Goal: Transaction & Acquisition: Purchase product/service

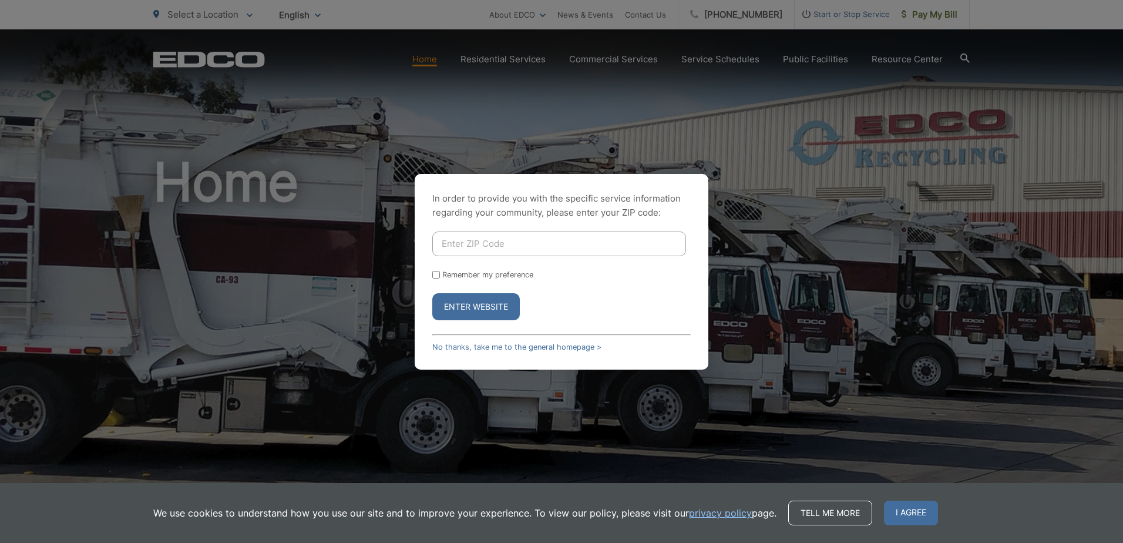
click at [555, 246] on input "Enter ZIP Code" at bounding box center [559, 243] width 254 height 25
type input "90755"
click at [485, 307] on button "Enter Website" at bounding box center [476, 306] width 88 height 27
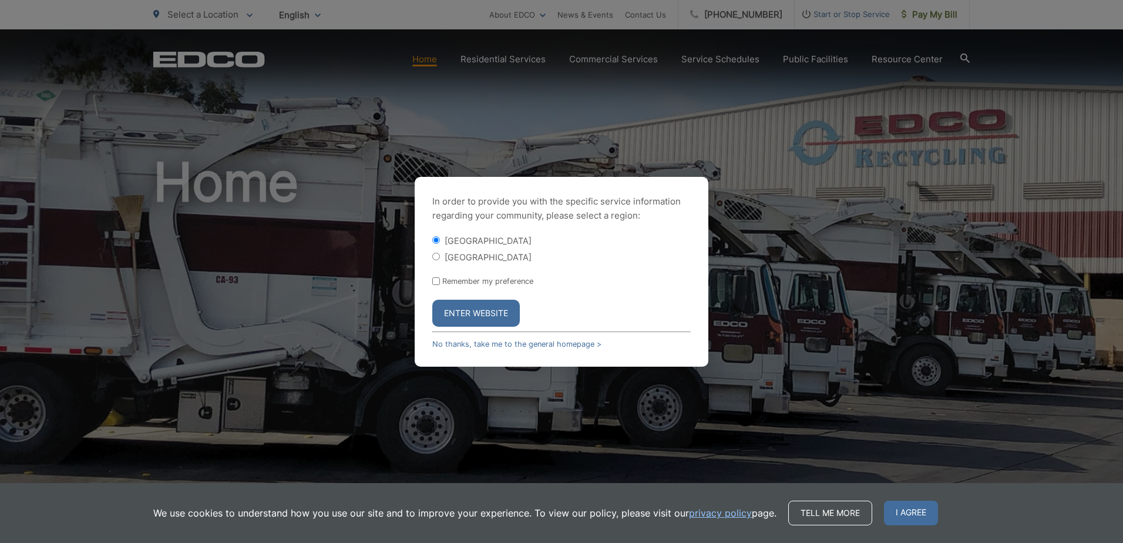
click at [435, 256] on input "[GEOGRAPHIC_DATA]" at bounding box center [436, 257] width 8 height 8
radio input "true"
click at [465, 311] on button "Enter Website" at bounding box center [476, 313] width 88 height 27
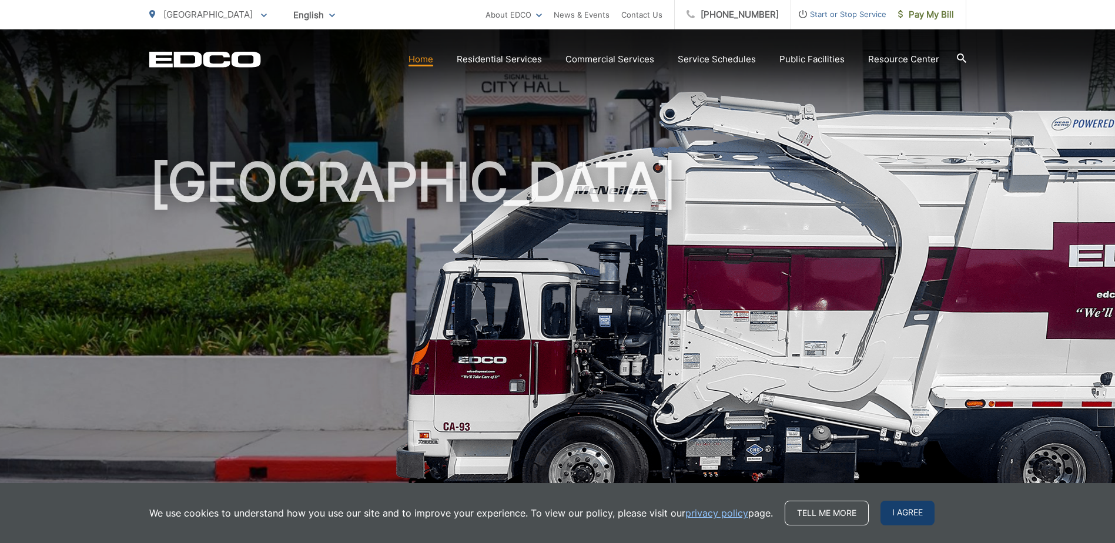
click at [892, 511] on span "I agree" at bounding box center [907, 513] width 54 height 25
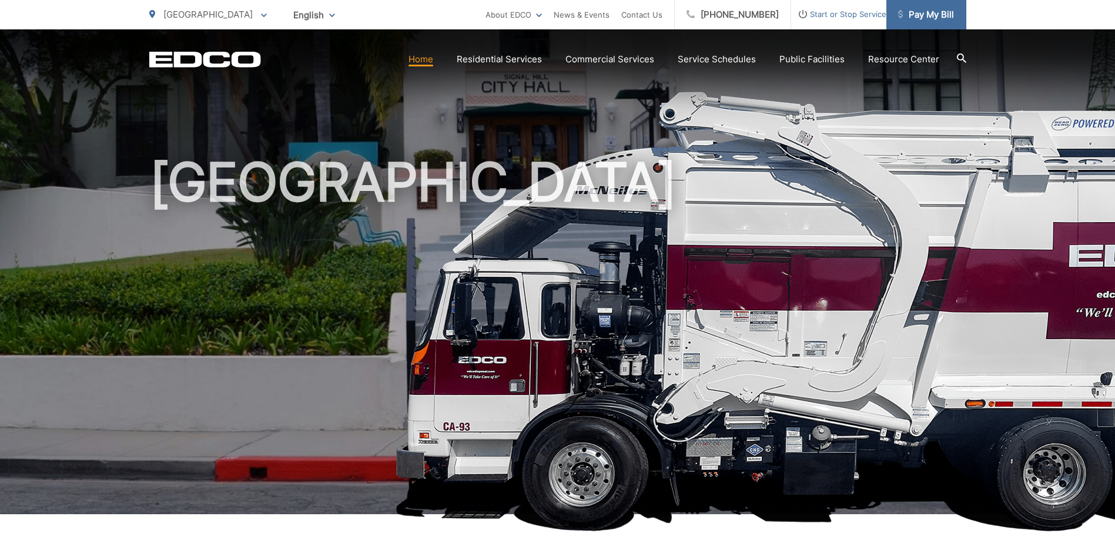
click at [913, 13] on span "Pay My Bill" at bounding box center [926, 15] width 56 height 14
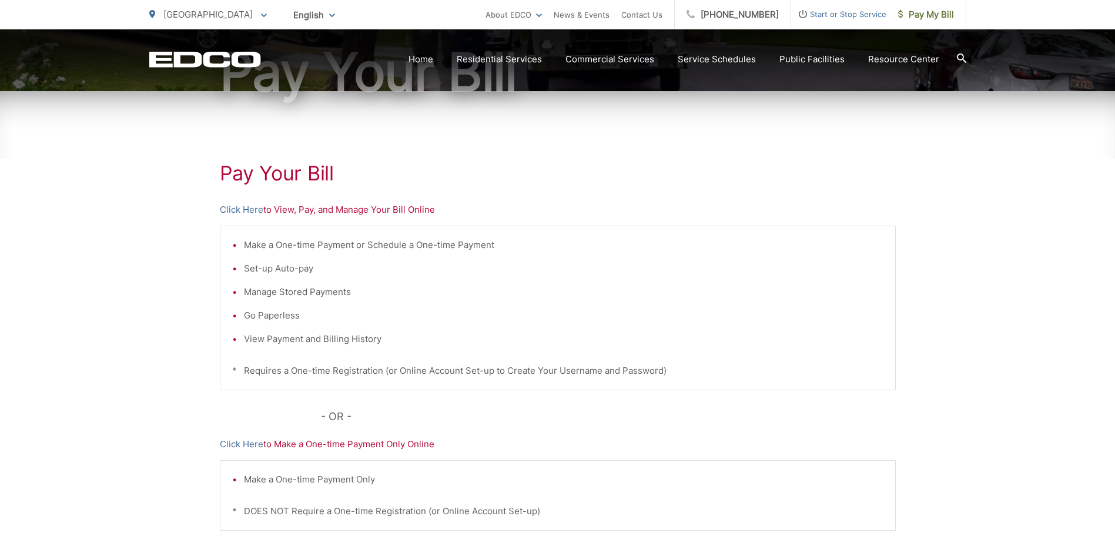
scroll to position [176, 0]
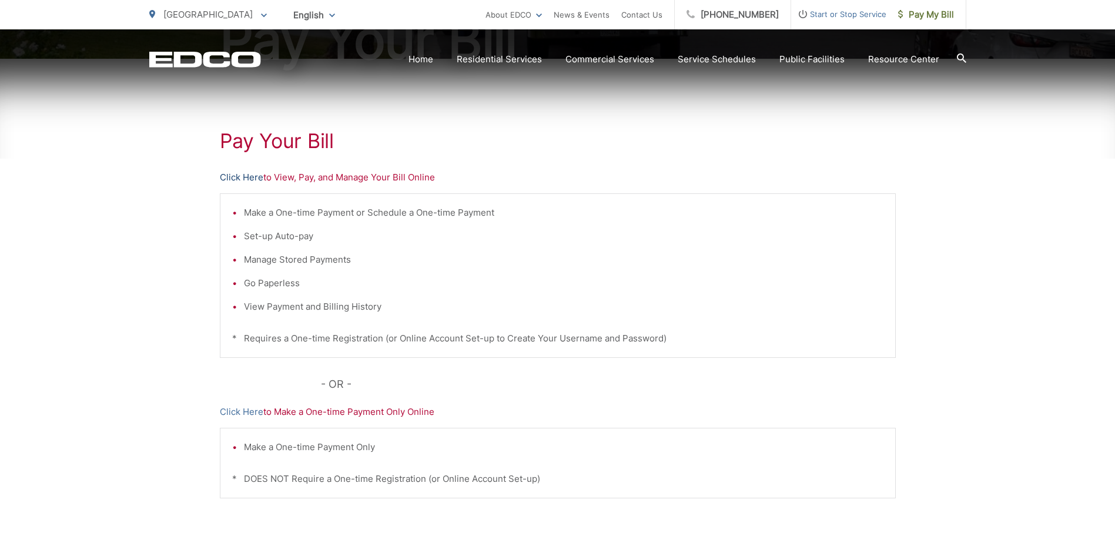
click at [245, 176] on link "Click Here" at bounding box center [241, 177] width 43 height 14
